Goal: Ask a question: Seek information or help from site administrators or community

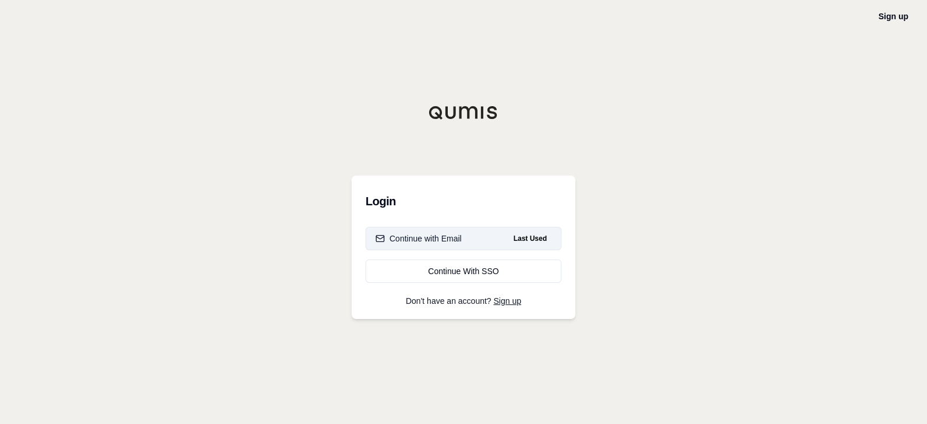
click at [412, 236] on div "Continue with Email" at bounding box center [418, 239] width 86 height 12
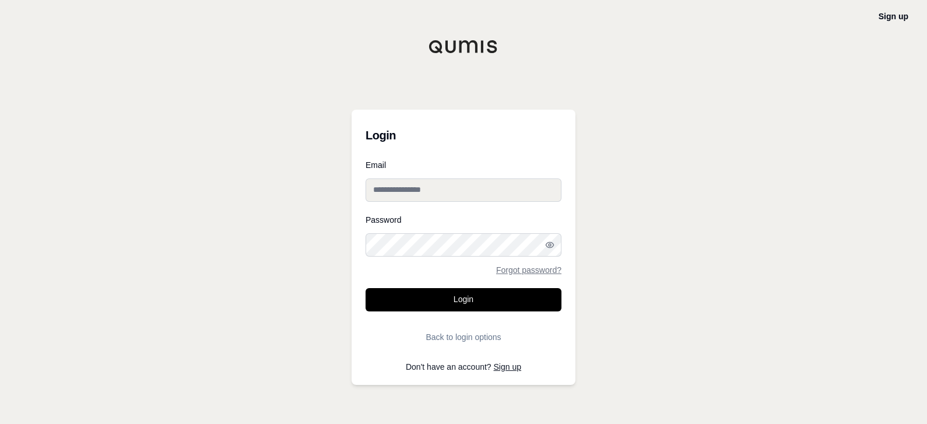
click at [455, 200] on input "Email" at bounding box center [464, 189] width 196 height 23
type input "**********"
click at [366, 288] on button "Login" at bounding box center [464, 299] width 196 height 23
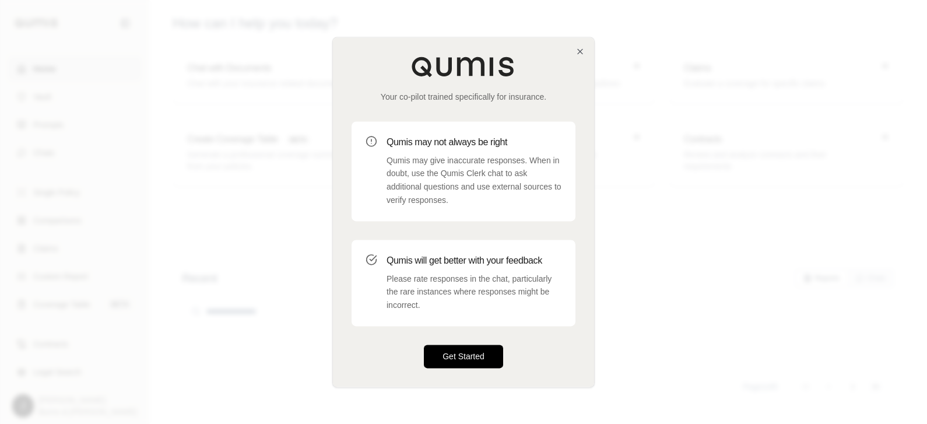
click at [470, 360] on button "Get Started" at bounding box center [463, 356] width 79 height 23
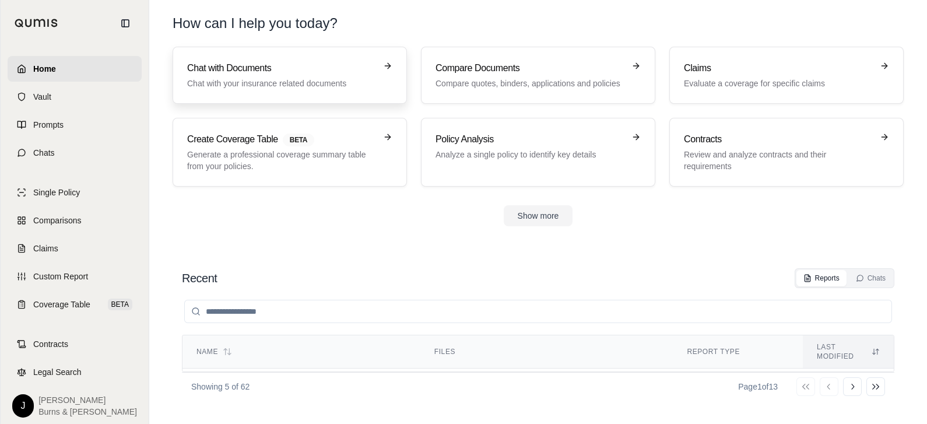
click at [290, 57] on link "Chat with Documents Chat with your insurance related documents" at bounding box center [290, 75] width 234 height 57
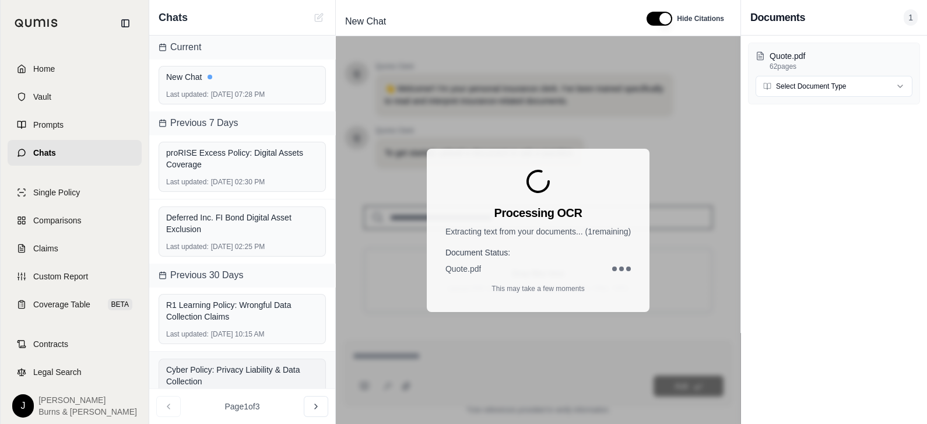
scroll to position [205, 0]
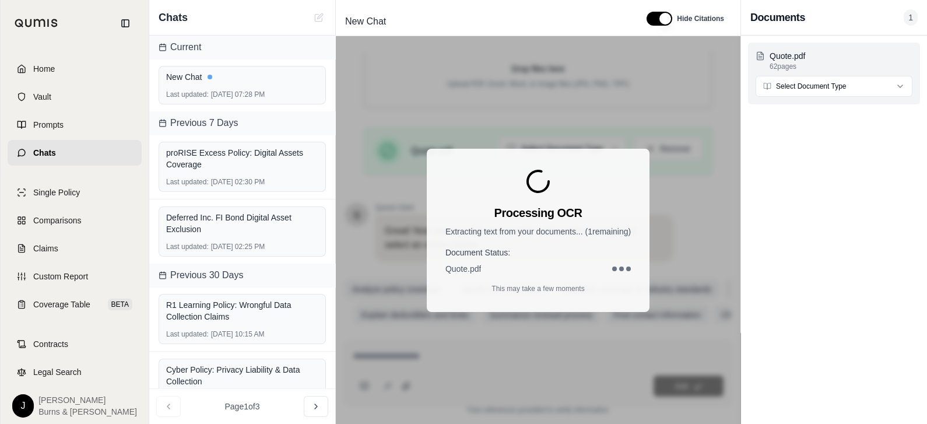
click at [806, 94] on html "Home Vault Prompts Chats Single Policy Comparisons Claims Custom Report Coverag…" at bounding box center [463, 212] width 927 height 424
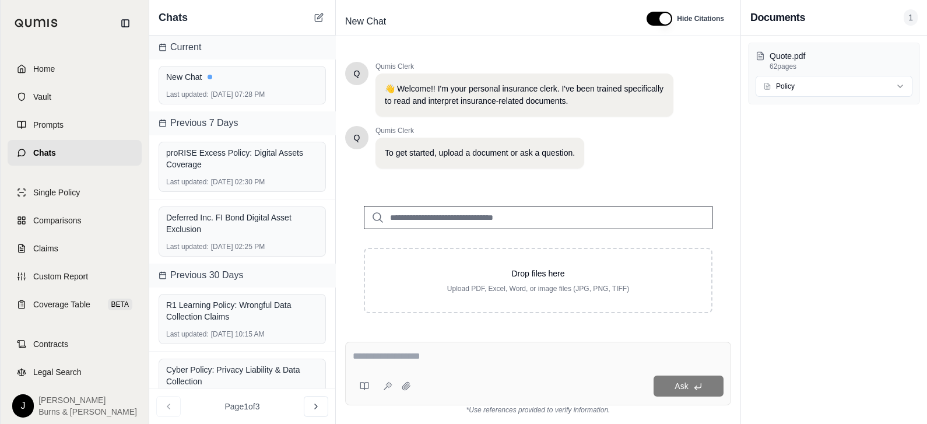
scroll to position [230, 0]
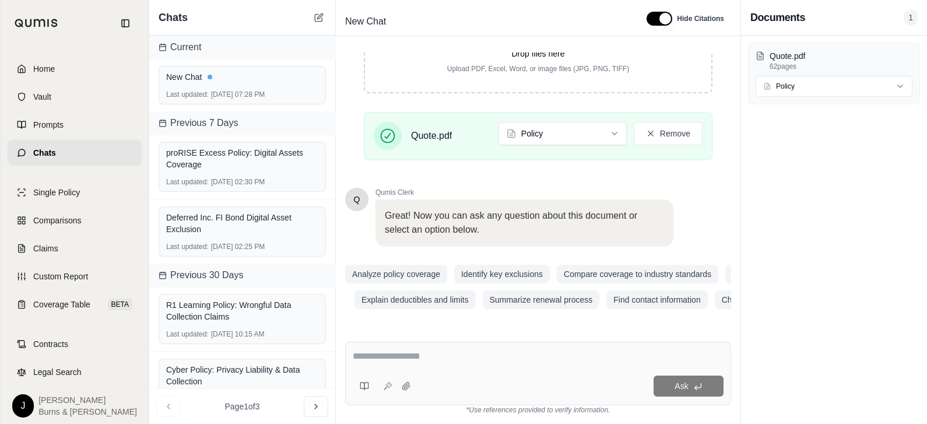
click at [437, 353] on textarea at bounding box center [538, 356] width 371 height 14
type textarea "*"
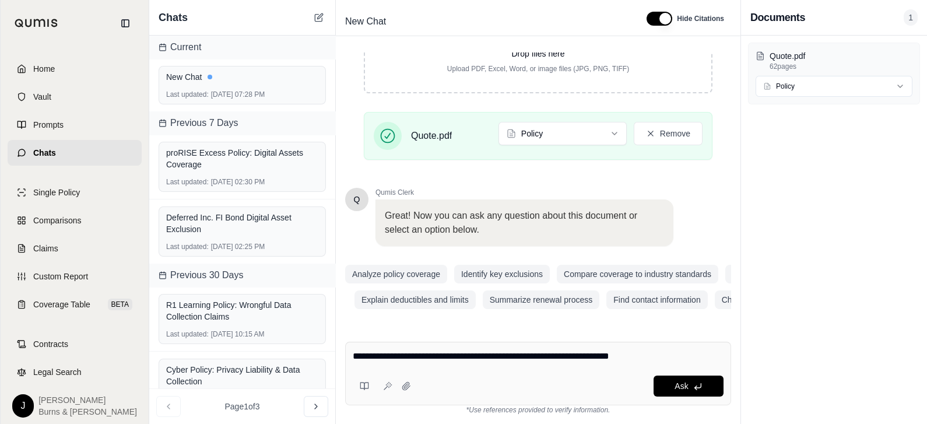
type textarea "**********"
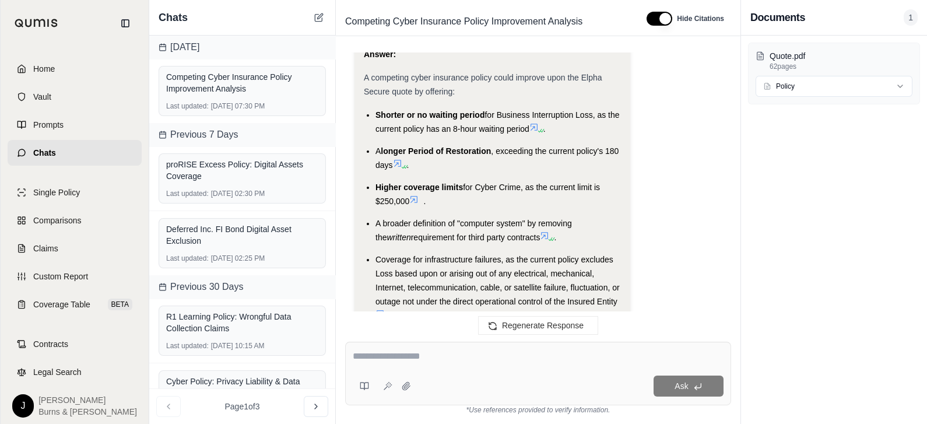
scroll to position [3608, 0]
click at [501, 155] on span ", exceeding the current policy's 180 days" at bounding box center [496, 157] width 243 height 23
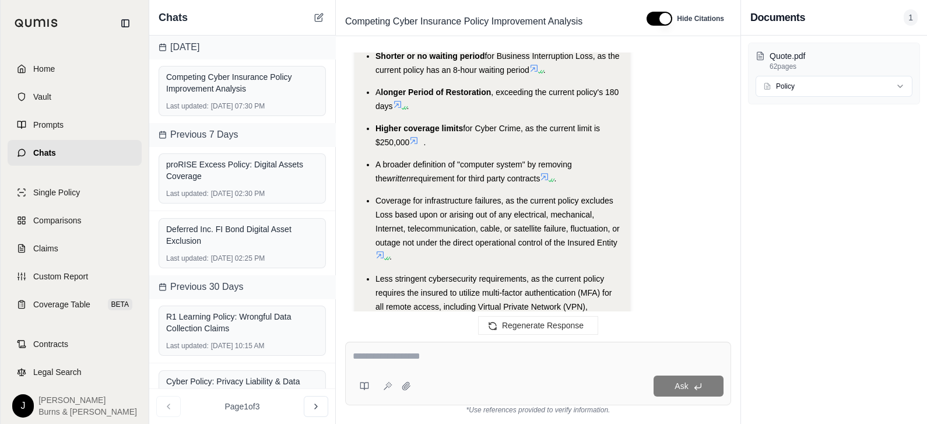
scroll to position [3859, 0]
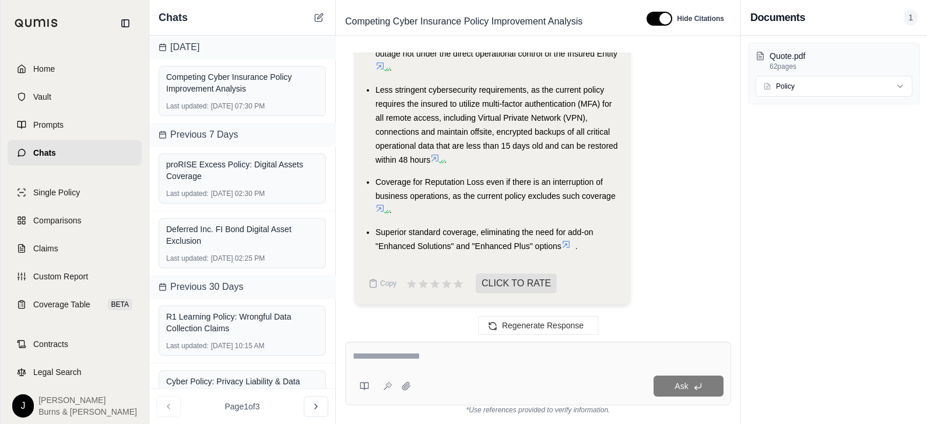
click at [408, 356] on textarea at bounding box center [538, 356] width 371 height 14
type textarea "**********"
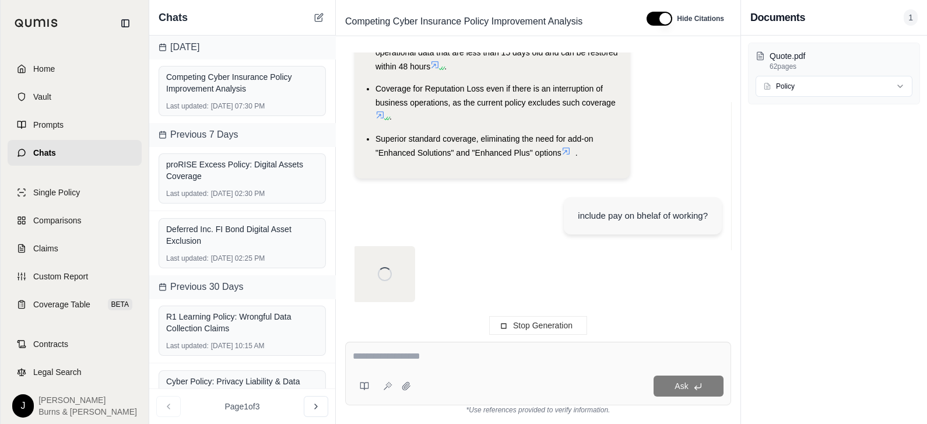
scroll to position [3952, 0]
click at [549, 355] on textarea at bounding box center [538, 356] width 371 height 14
click at [674, 219] on div "include pay on bhelaf of working?" at bounding box center [643, 215] width 130 height 14
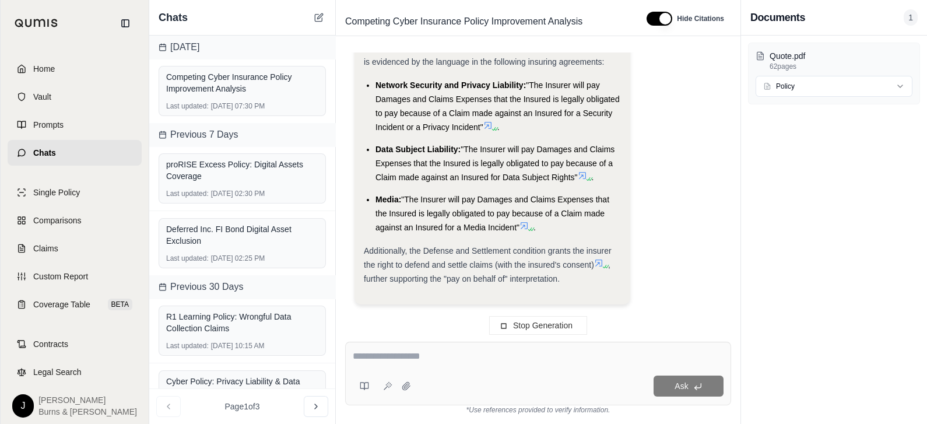
drag, startPoint x: 674, startPoint y: 219, endPoint x: 621, endPoint y: 216, distance: 53.1
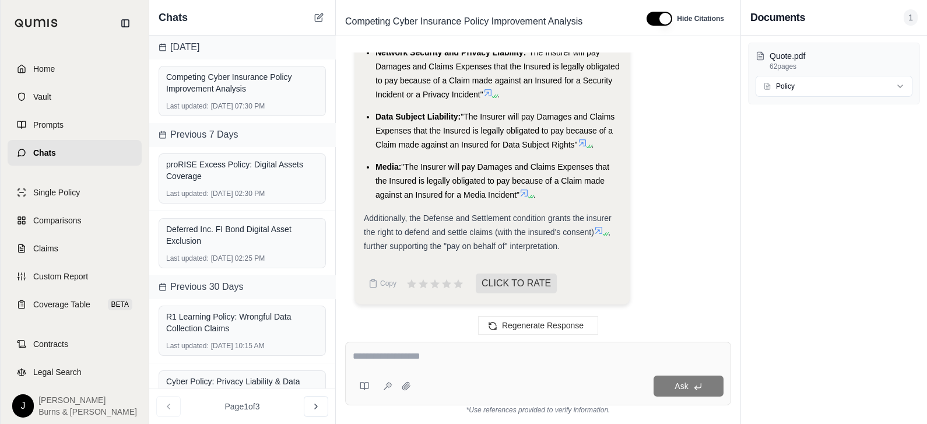
scroll to position [5235, 0]
type textarea "**********"
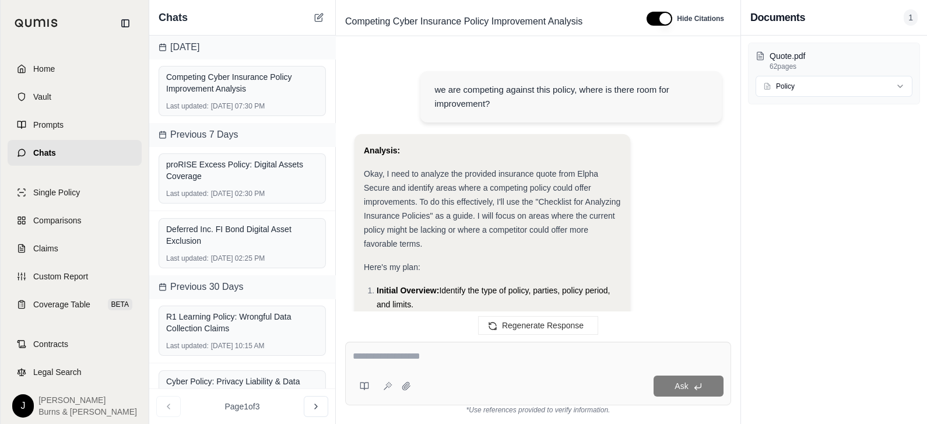
scroll to position [6427, 0]
